Goal: Information Seeking & Learning: Learn about a topic

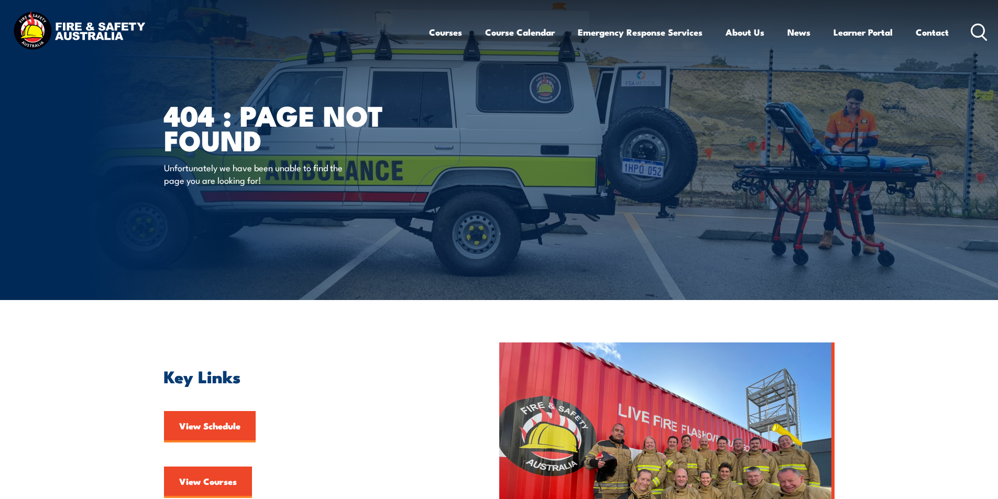
click at [108, 24] on img at bounding box center [78, 31] width 137 height 45
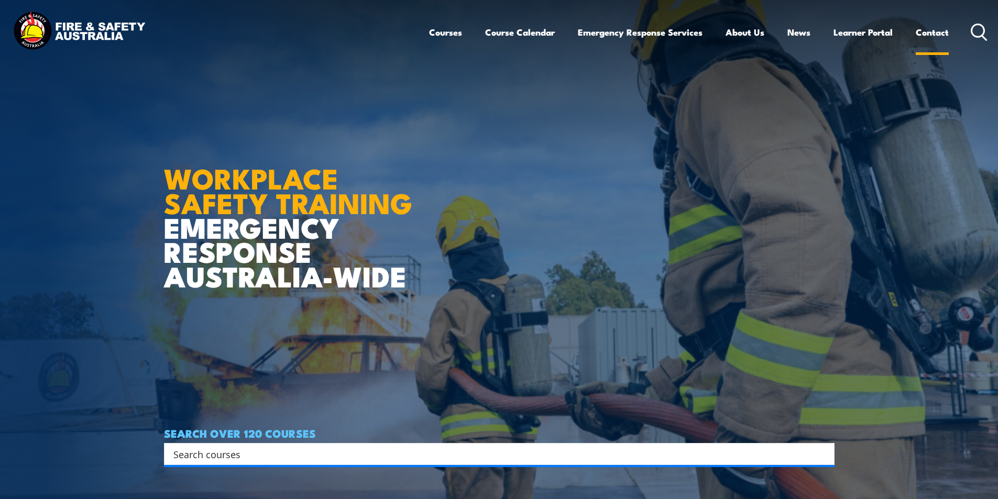
click at [927, 38] on link "Contact" at bounding box center [931, 32] width 33 height 28
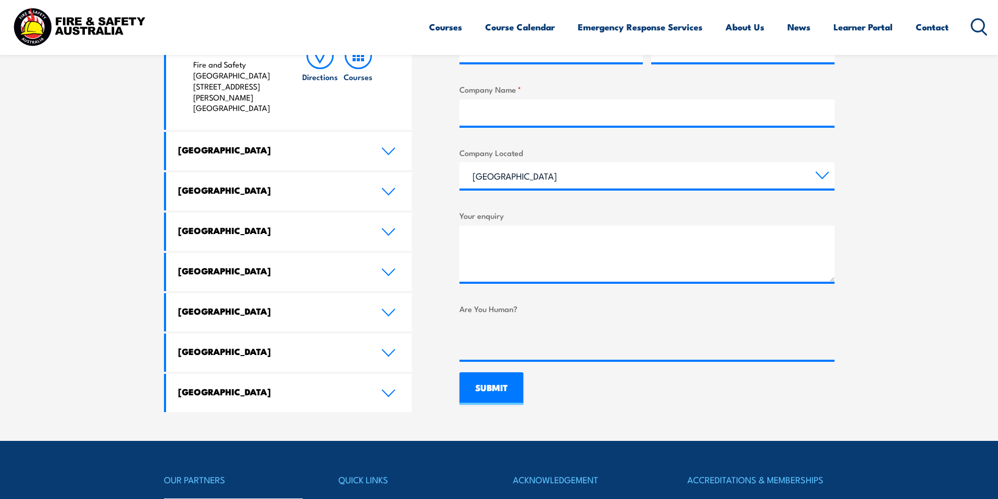
scroll to position [314, 0]
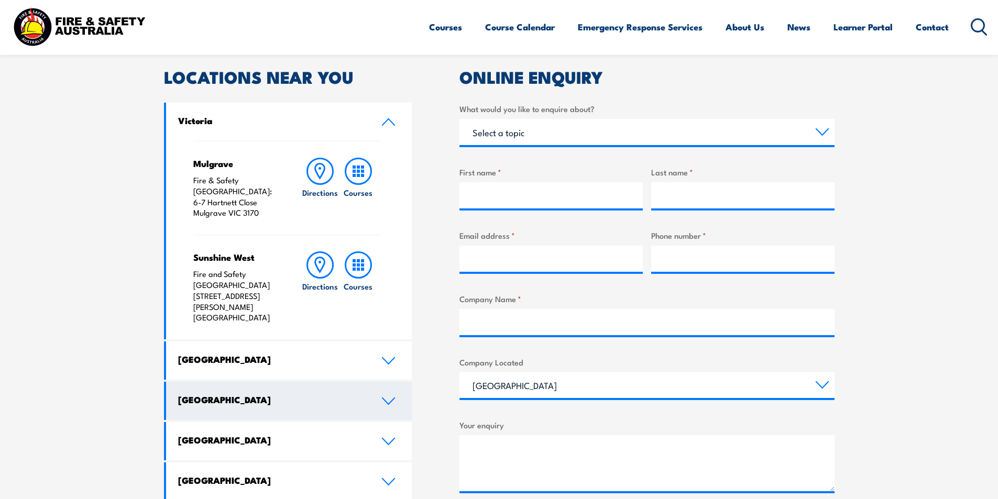
click at [277, 382] on link "[GEOGRAPHIC_DATA]" at bounding box center [289, 401] width 246 height 38
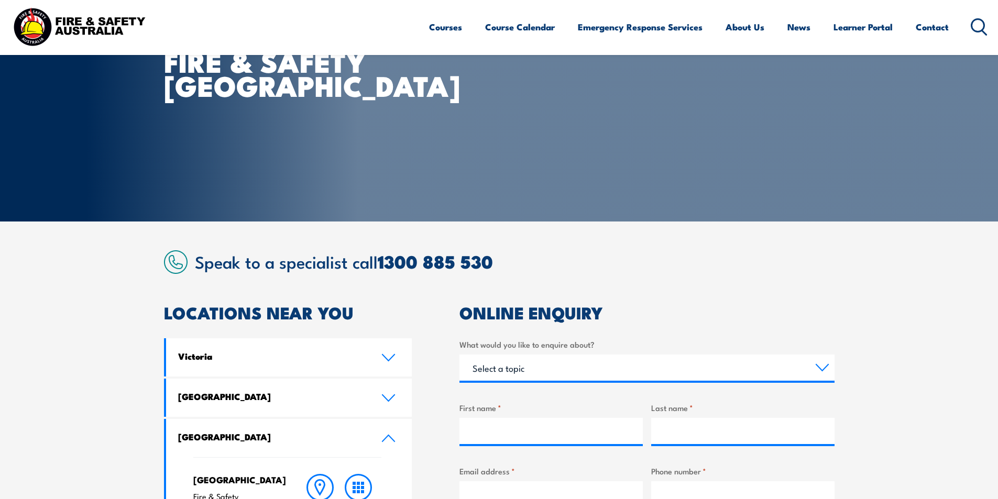
scroll to position [157, 0]
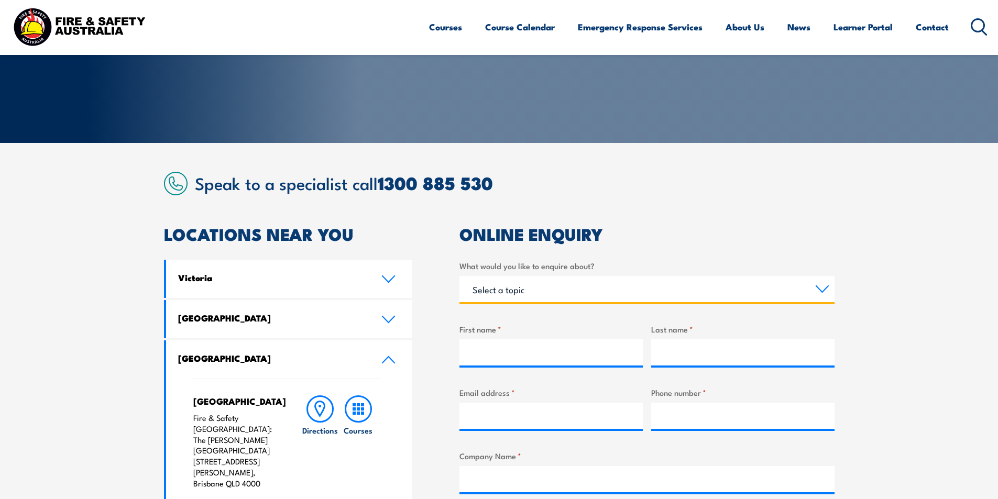
click at [583, 284] on select "Select a topic Training Emergency Response Services General Enquiry" at bounding box center [646, 289] width 375 height 26
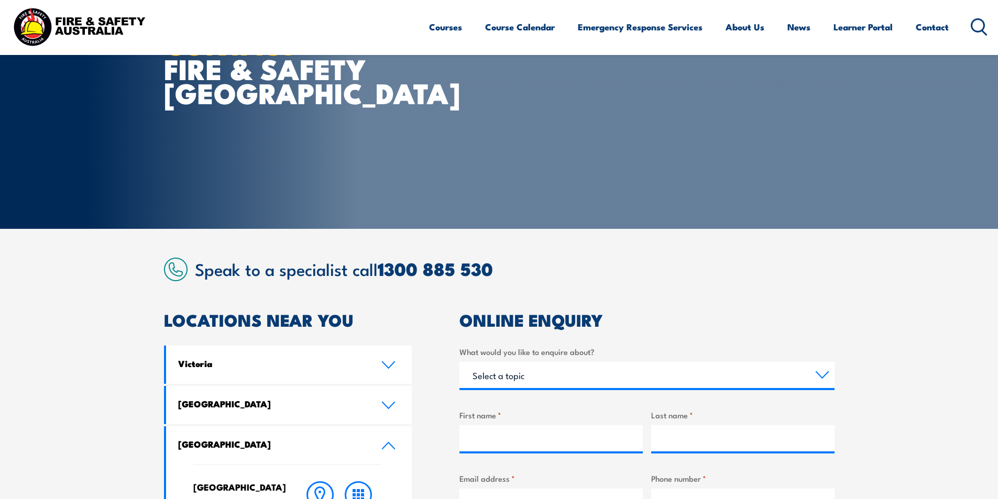
scroll to position [0, 0]
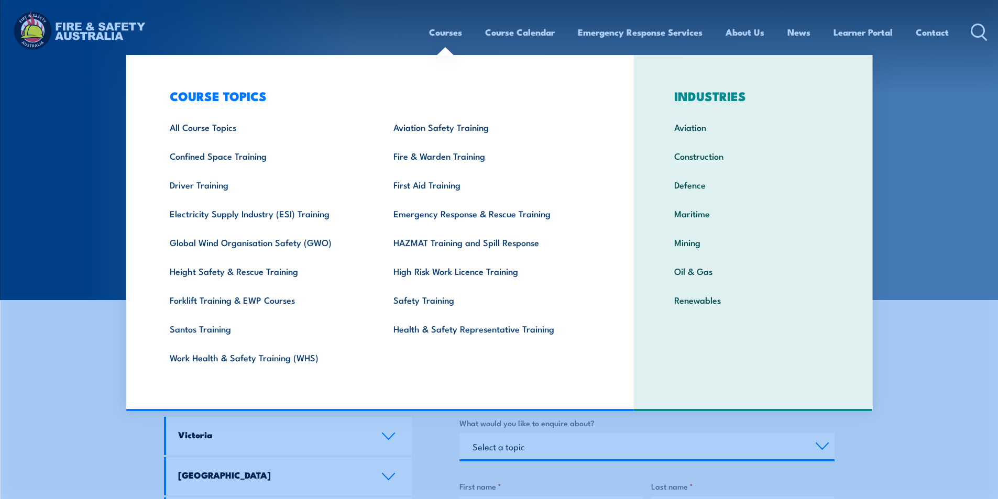
click at [438, 34] on link "Courses" at bounding box center [445, 32] width 33 height 28
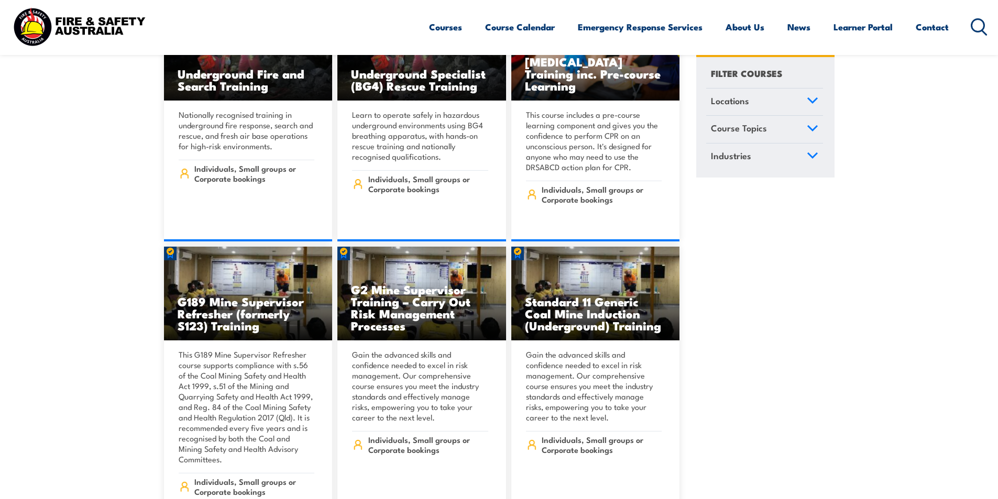
scroll to position [262, 0]
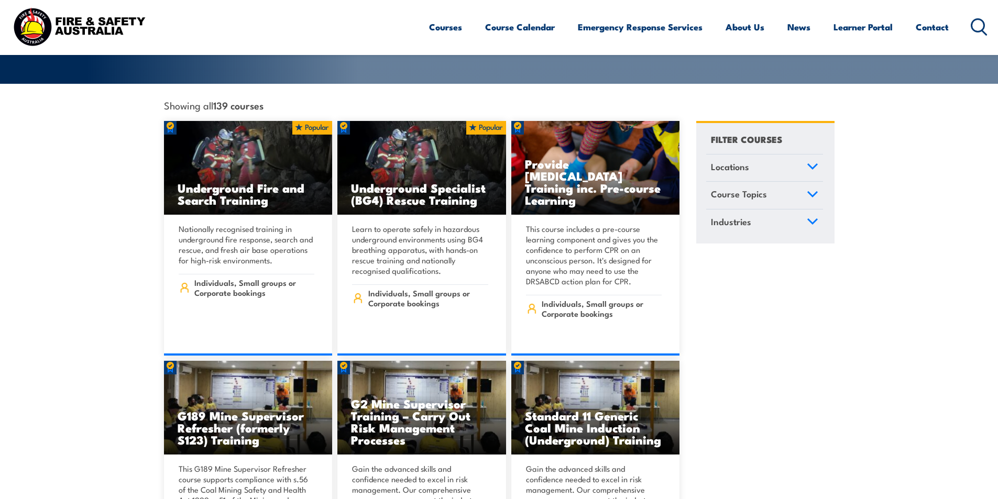
click at [803, 156] on link "Locations" at bounding box center [764, 167] width 117 height 27
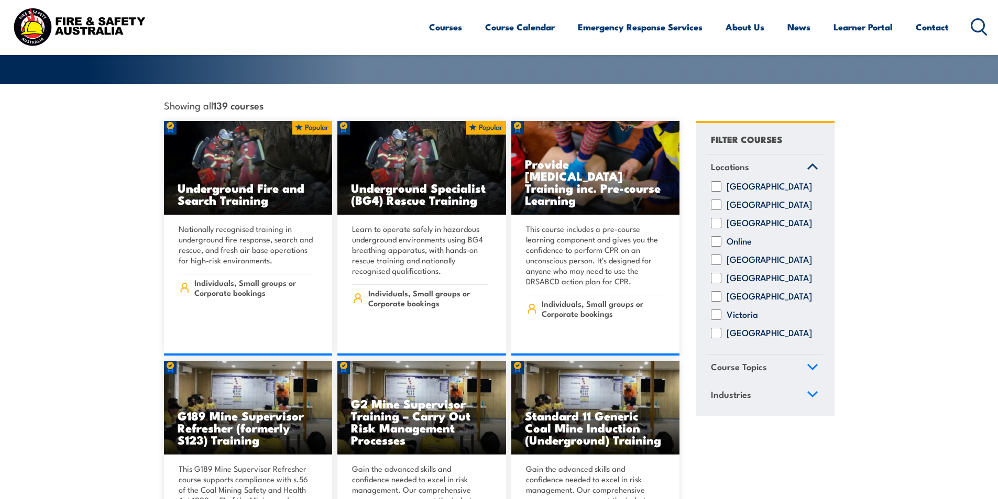
click at [748, 256] on label "[GEOGRAPHIC_DATA]" at bounding box center [768, 260] width 85 height 10
click at [721, 256] on input "Queensland" at bounding box center [716, 260] width 10 height 10
checkbox input "true"
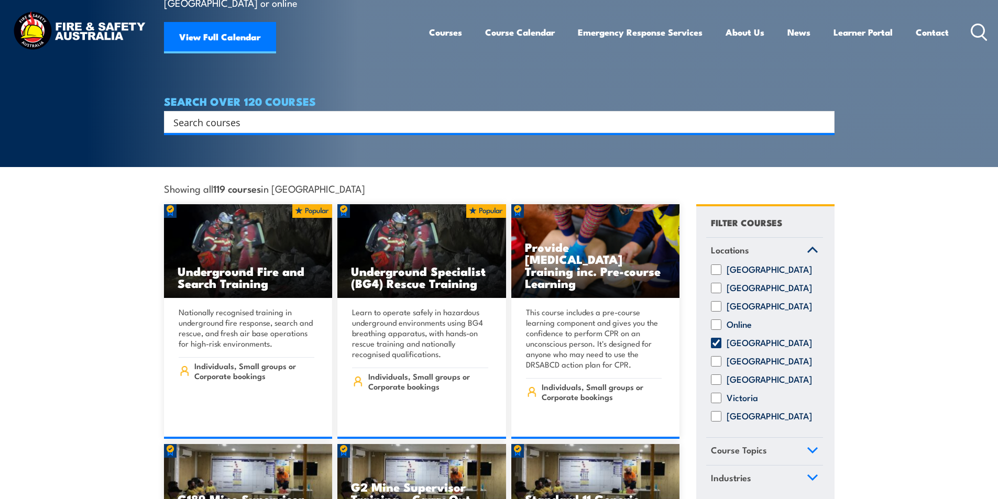
scroll to position [209, 0]
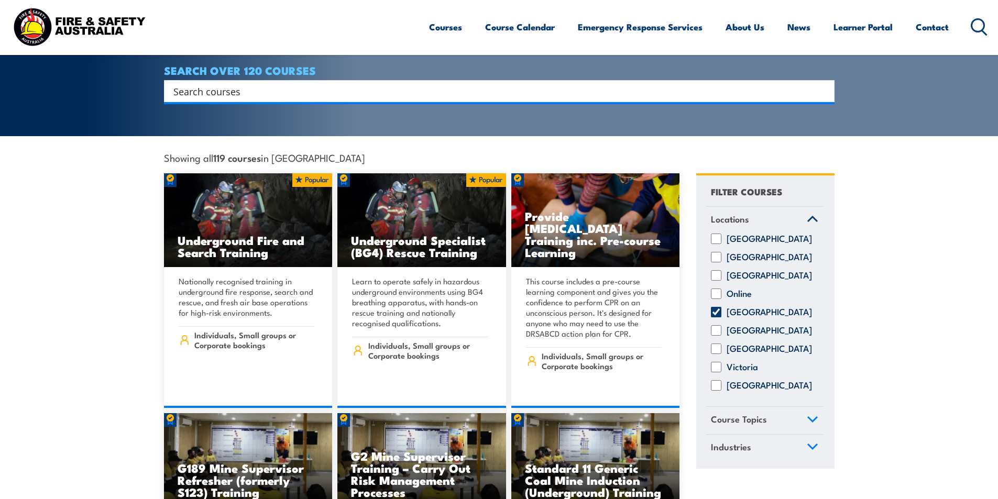
click at [802, 413] on link "Course Topics" at bounding box center [764, 420] width 117 height 27
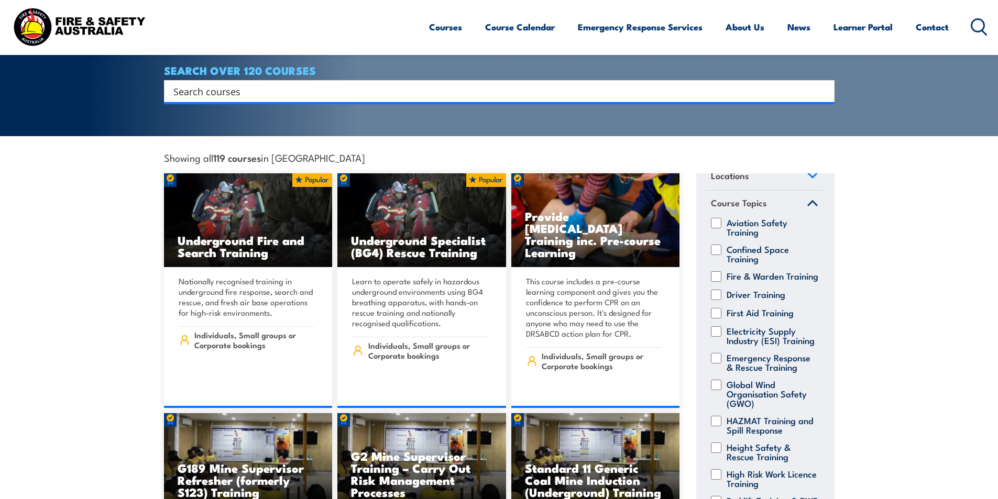
scroll to position [38, 0]
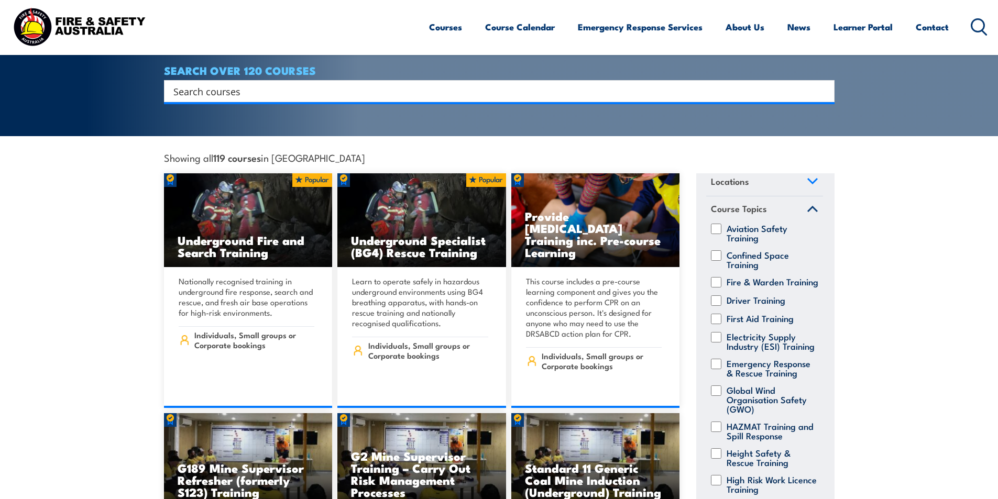
click at [719, 277] on input "Fire & Warden Training" at bounding box center [716, 282] width 10 height 10
checkbox input "true"
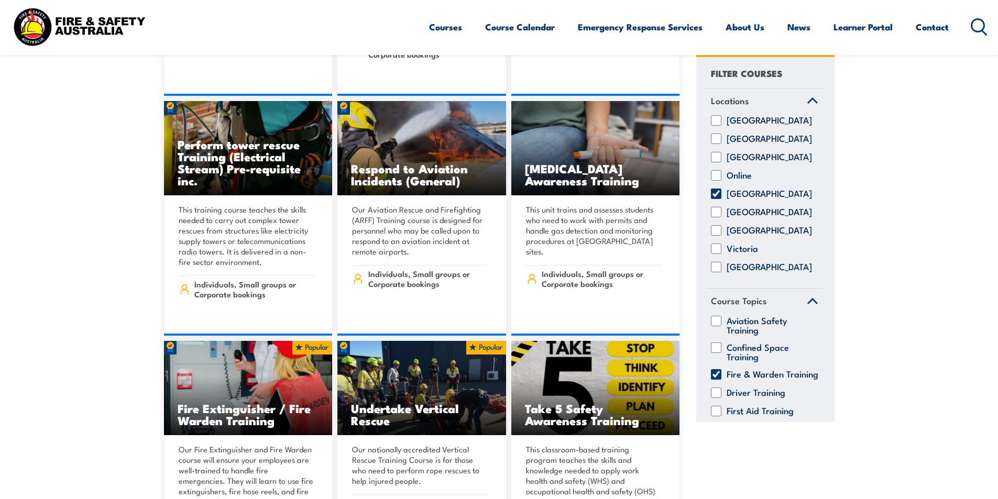
scroll to position [9679, 0]
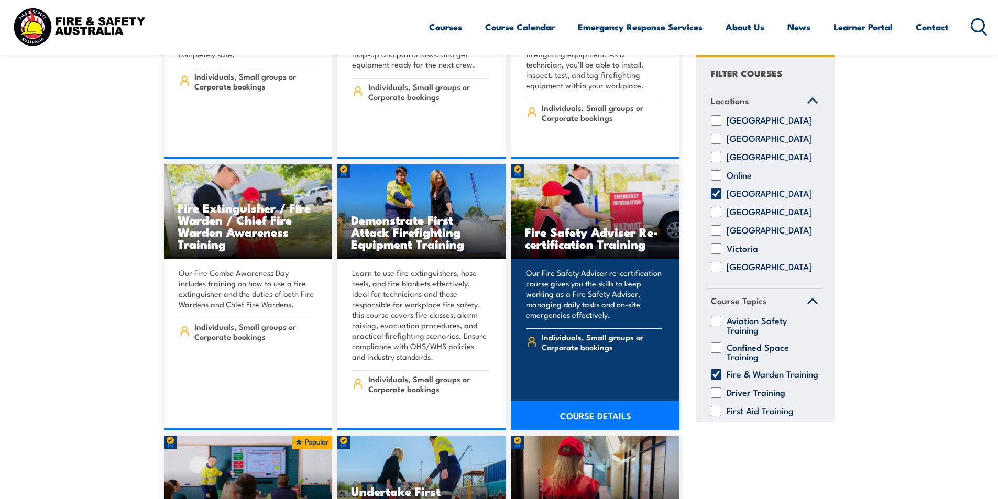
click at [606, 226] on h3 "Fire Safety Adviser Re-certification Training" at bounding box center [595, 238] width 141 height 24
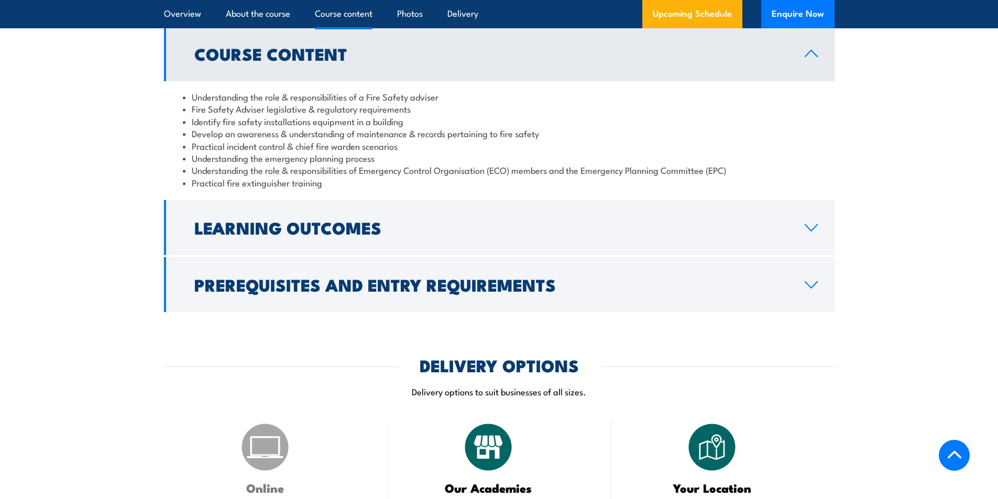
scroll to position [1047, 0]
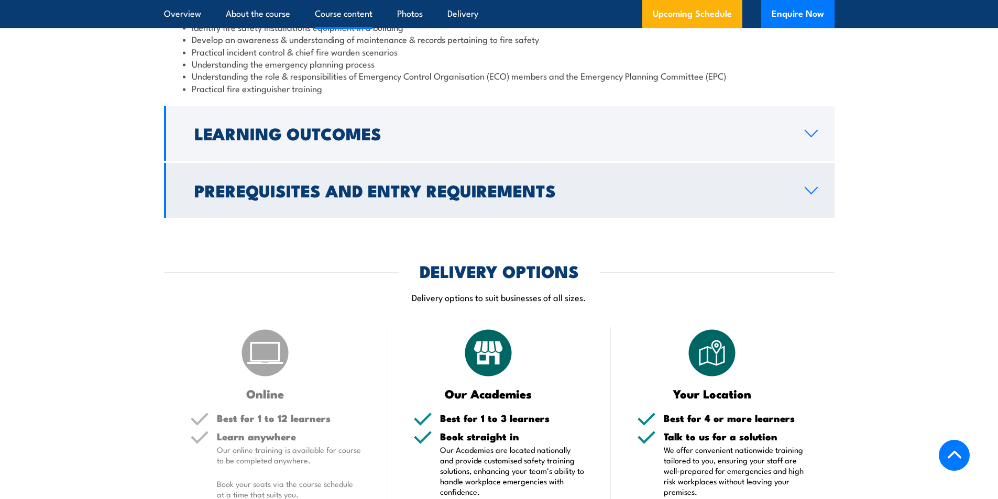
click at [488, 197] on h2 "Prerequisites and Entry Requirements" at bounding box center [490, 190] width 593 height 15
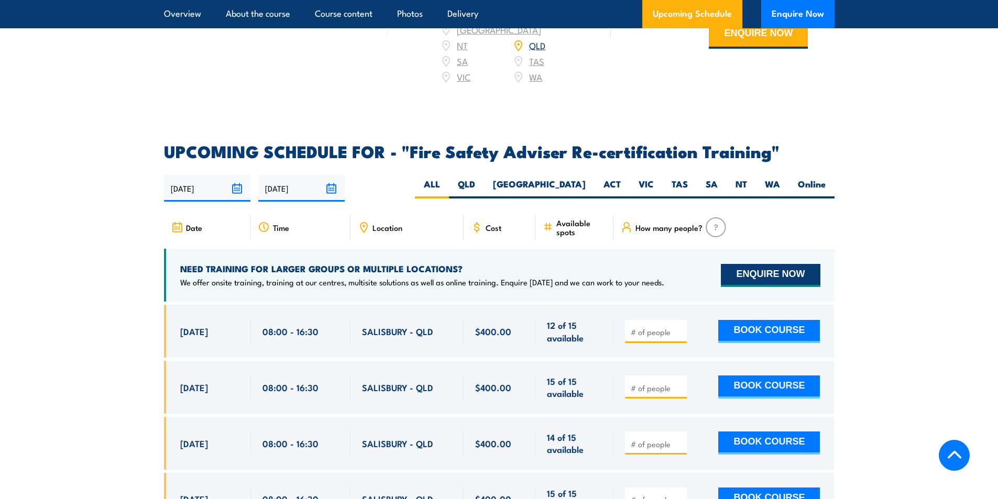
scroll to position [1728, 0]
